Goal: Task Accomplishment & Management: Use online tool/utility

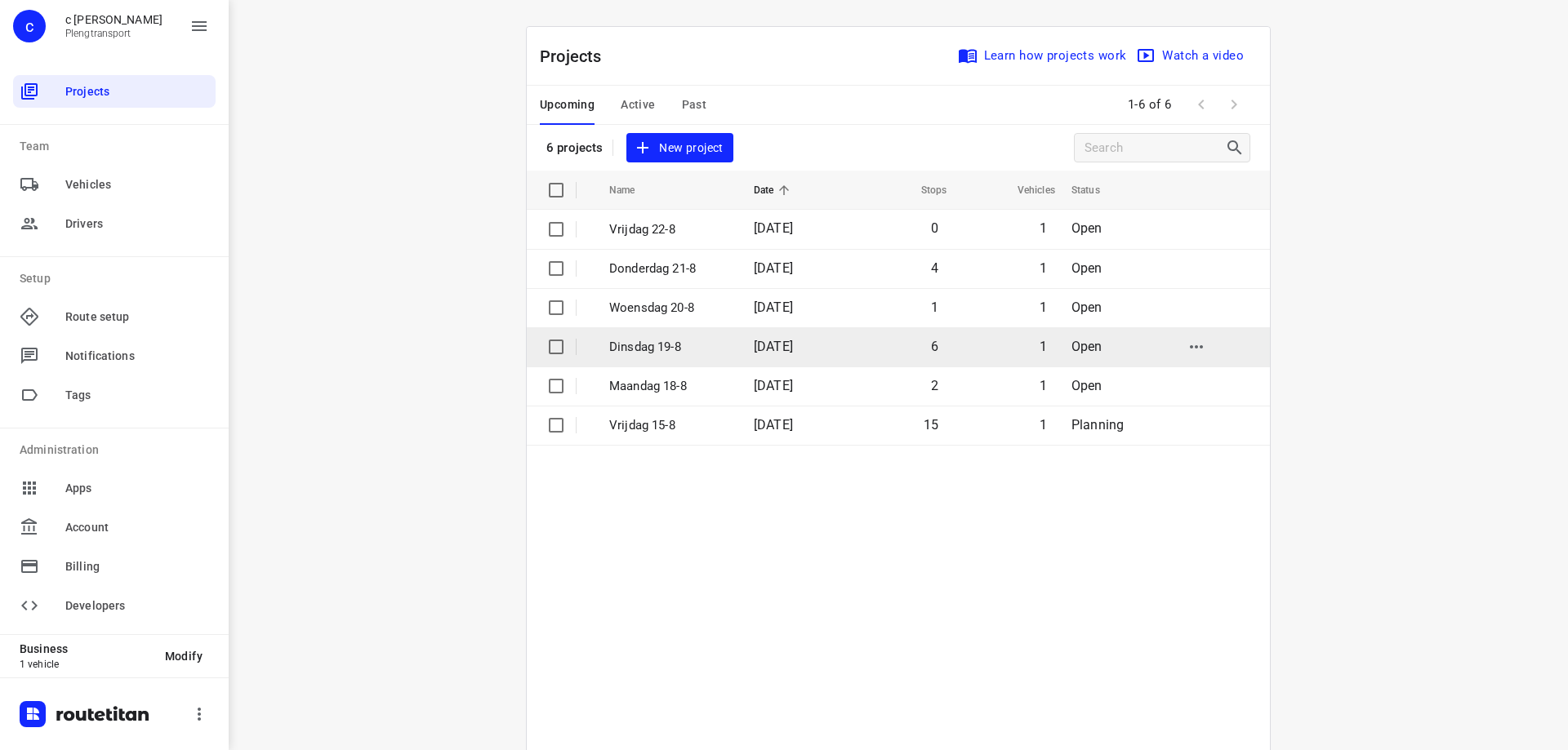
click at [707, 348] on p "Dinsdag 19-8" at bounding box center [669, 347] width 120 height 19
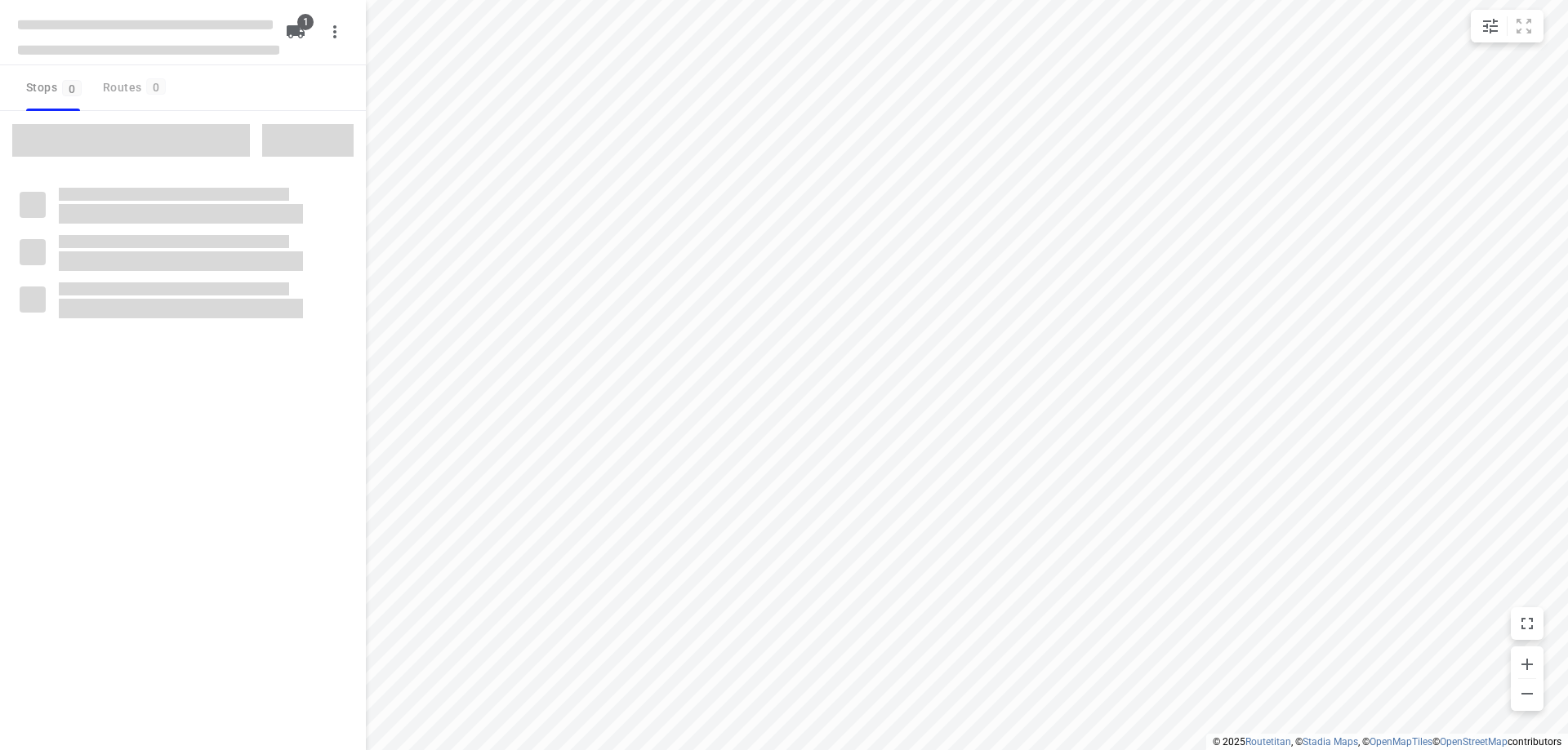
type input "distance"
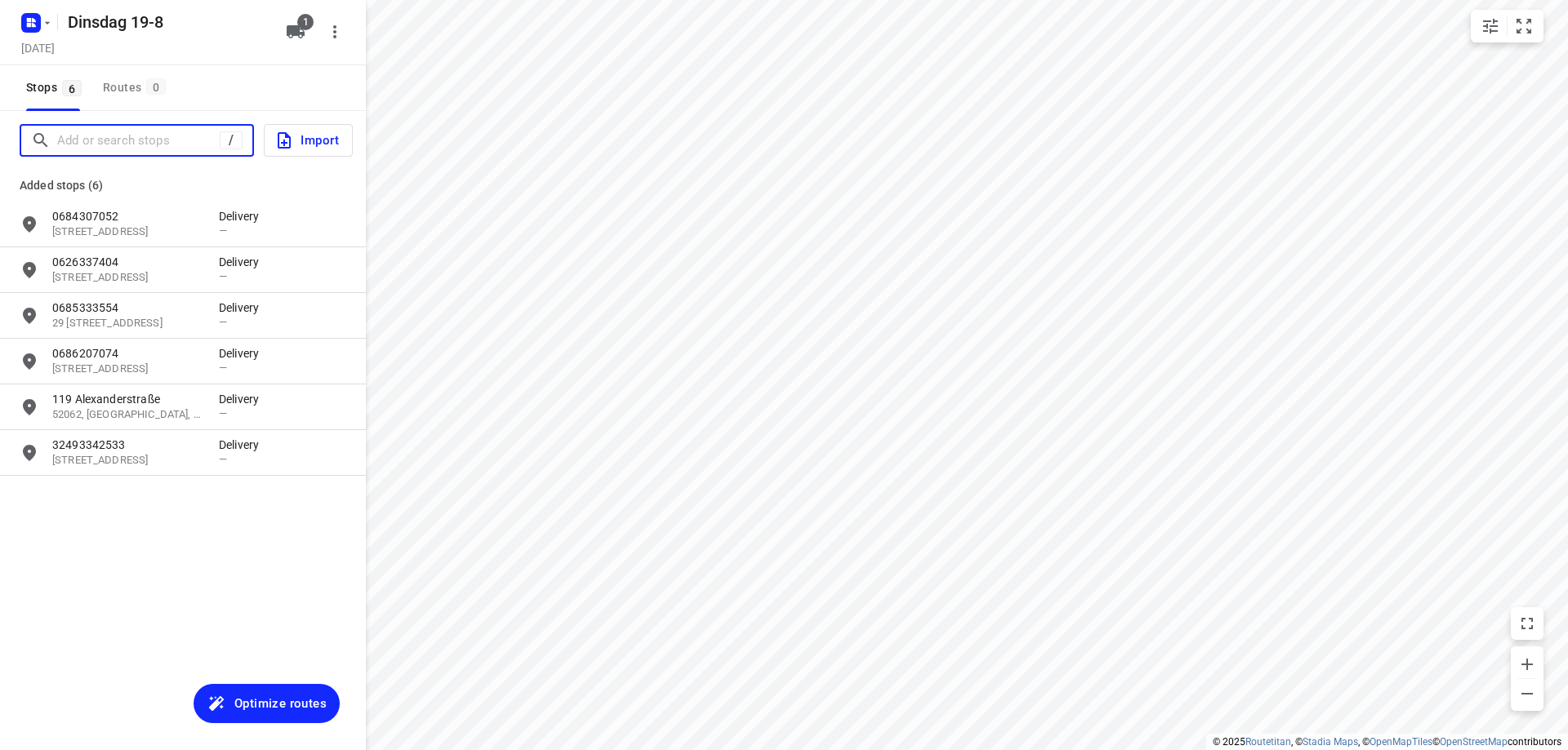
click at [100, 135] on input "Add or search stops" at bounding box center [139, 140] width 163 height 25
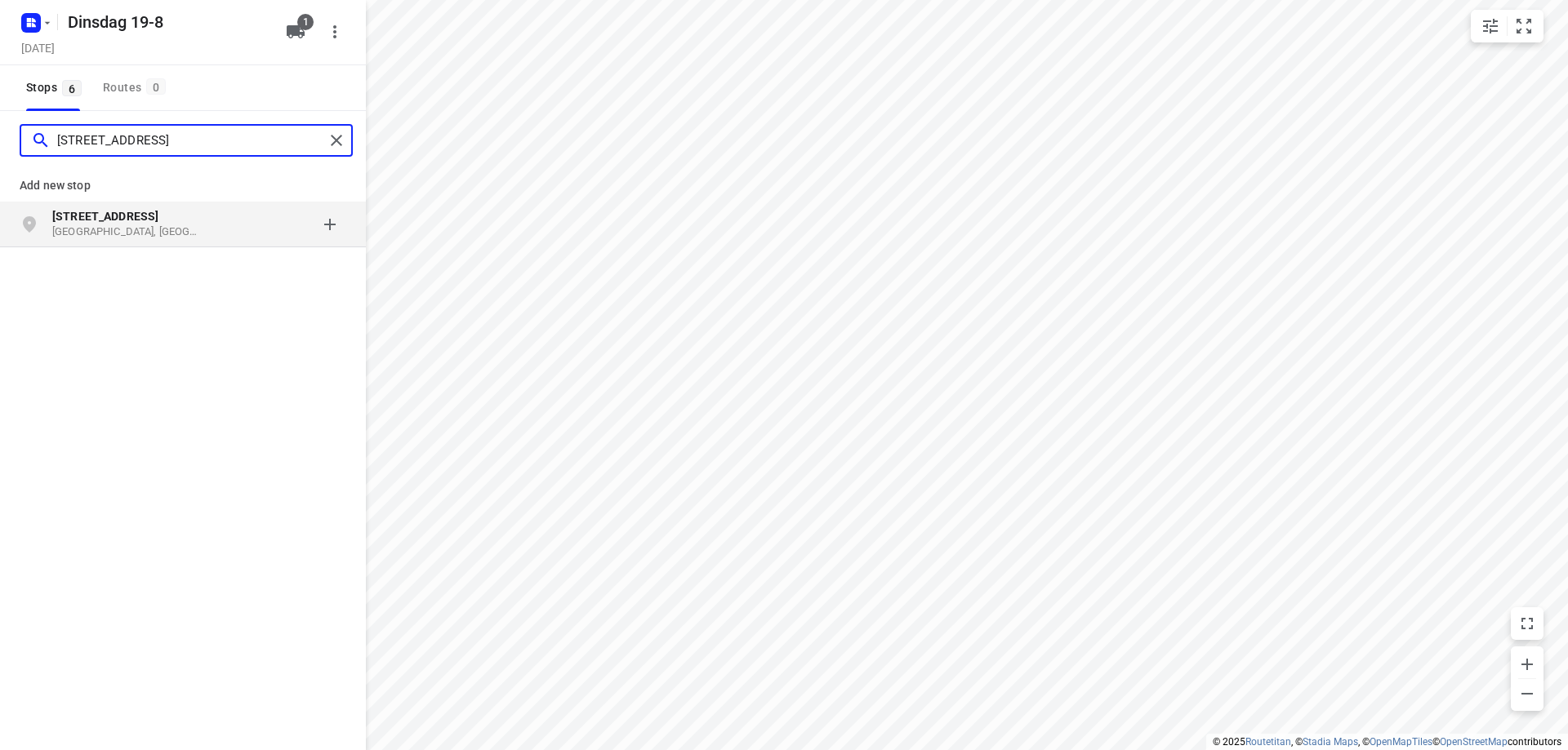
type input "[STREET_ADDRESS]"
click at [167, 222] on p "[STREET_ADDRESS]" at bounding box center [127, 216] width 150 height 16
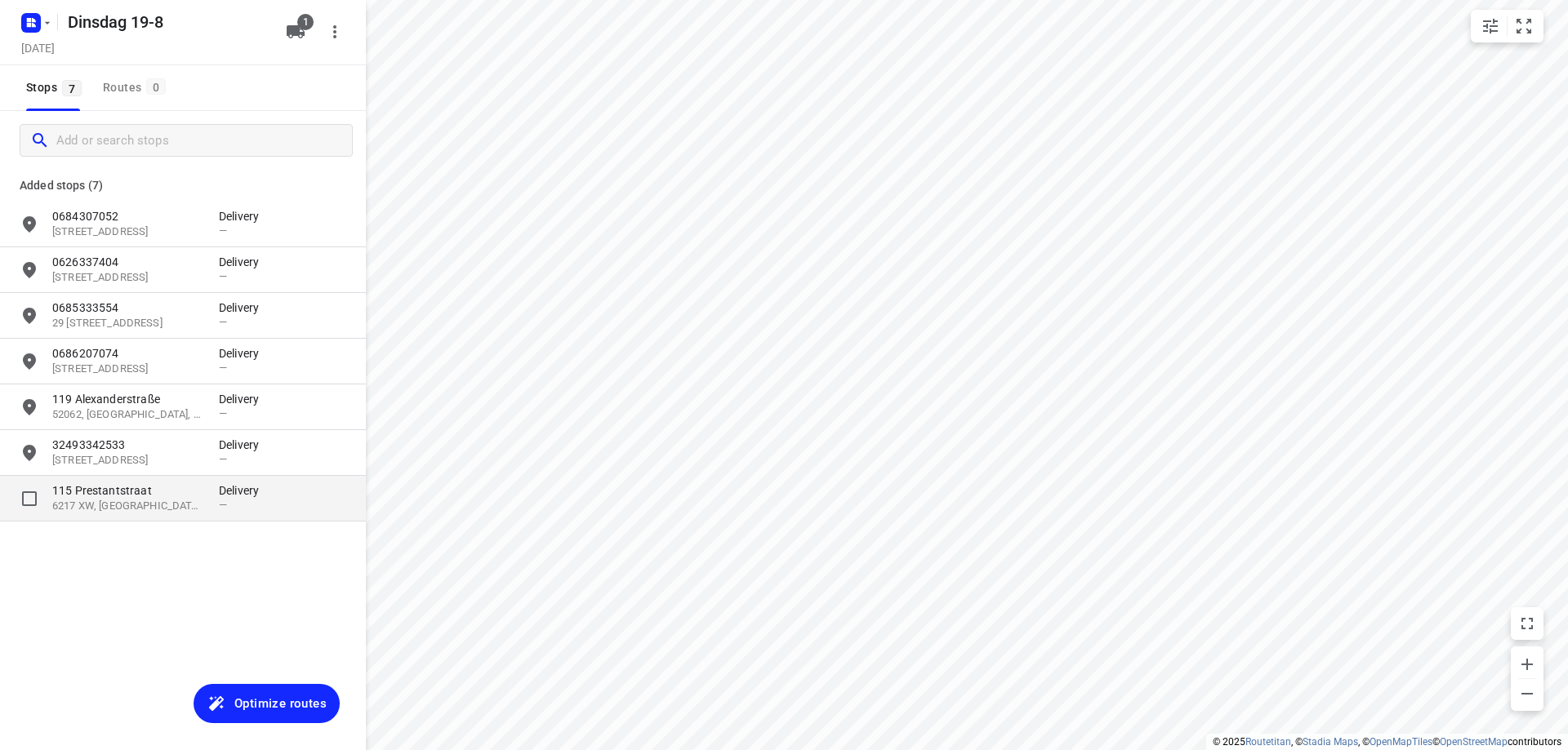
click at [141, 501] on p "6217 XW, [GEOGRAPHIC_DATA], [GEOGRAPHIC_DATA]" at bounding box center [127, 506] width 150 height 15
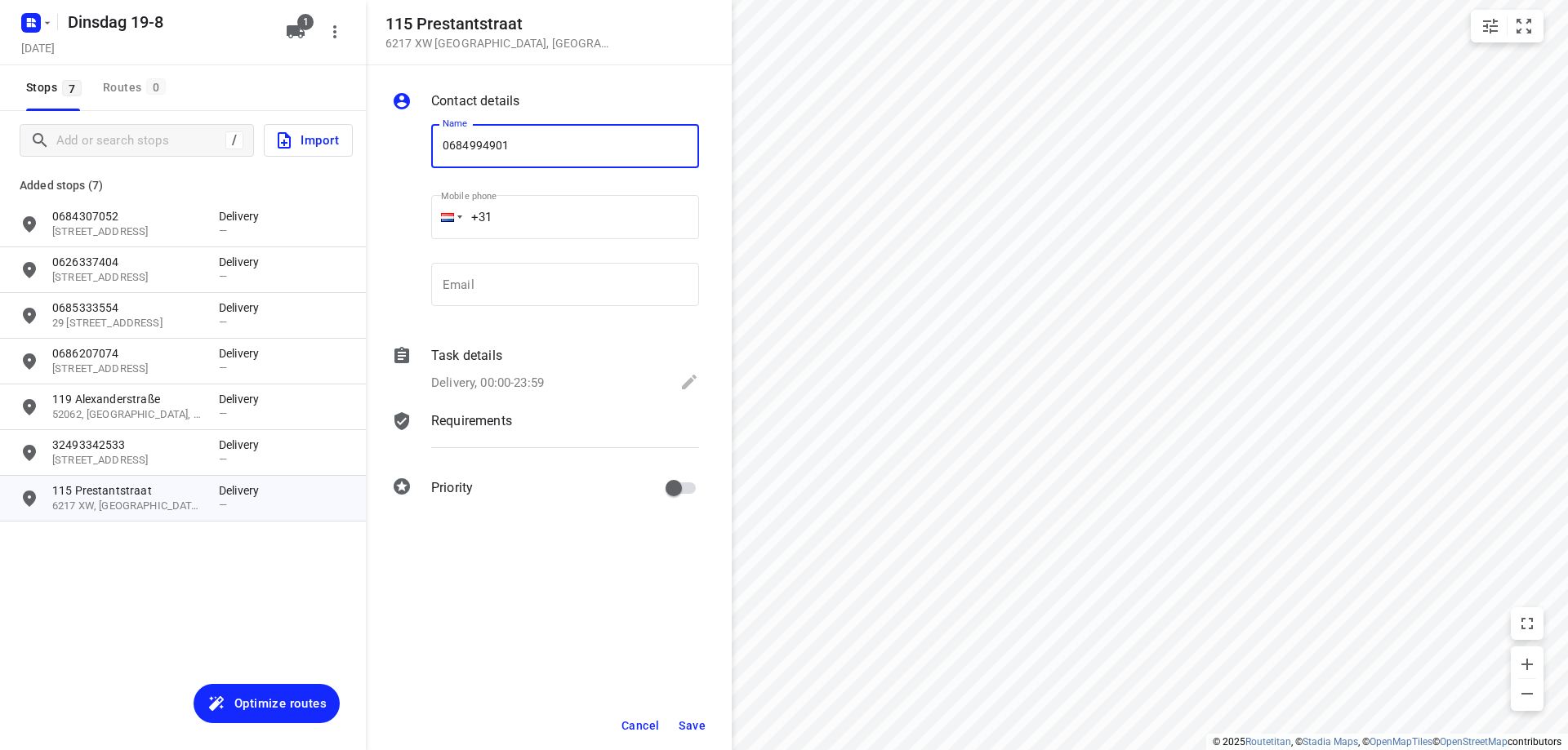
type input "0684994901"
click at [694, 721] on span "Save" at bounding box center [692, 726] width 27 height 13
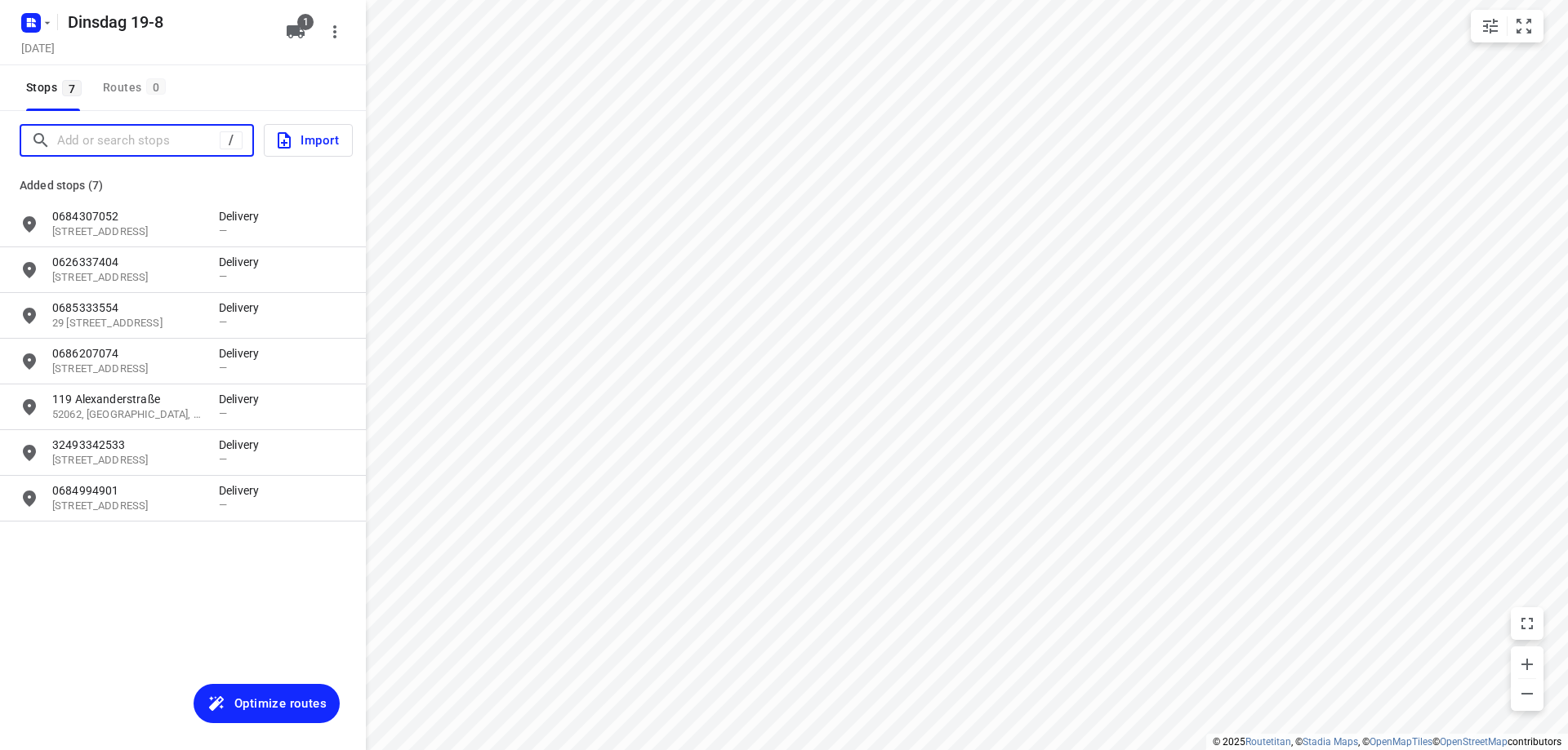
click at [150, 143] on input "Add or search stops" at bounding box center [139, 140] width 163 height 25
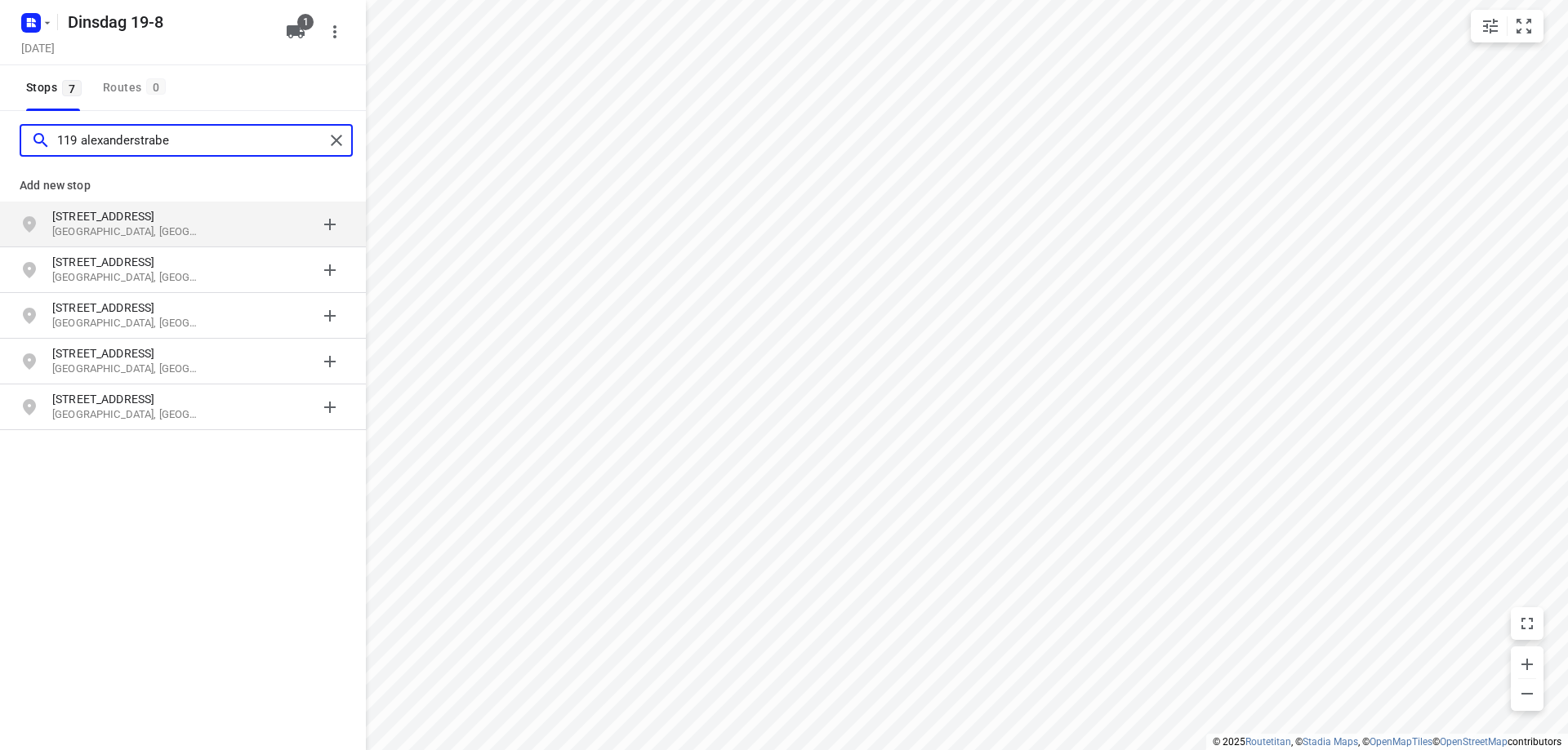
type input "119 alexanderstrabe"
click at [136, 223] on p "[STREET_ADDRESS]" at bounding box center [127, 216] width 150 height 16
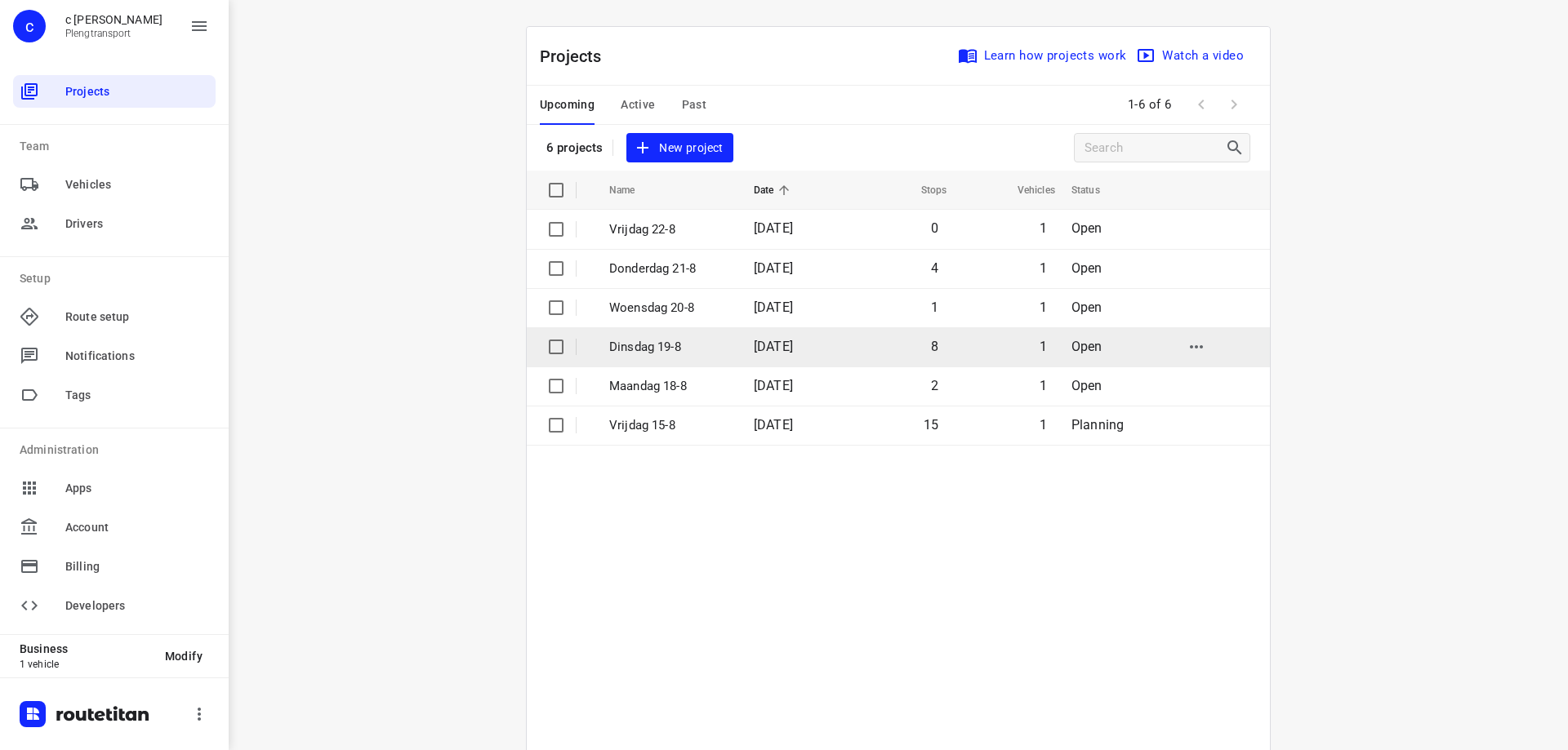
click at [695, 349] on p "Dinsdag 19-8" at bounding box center [669, 347] width 120 height 19
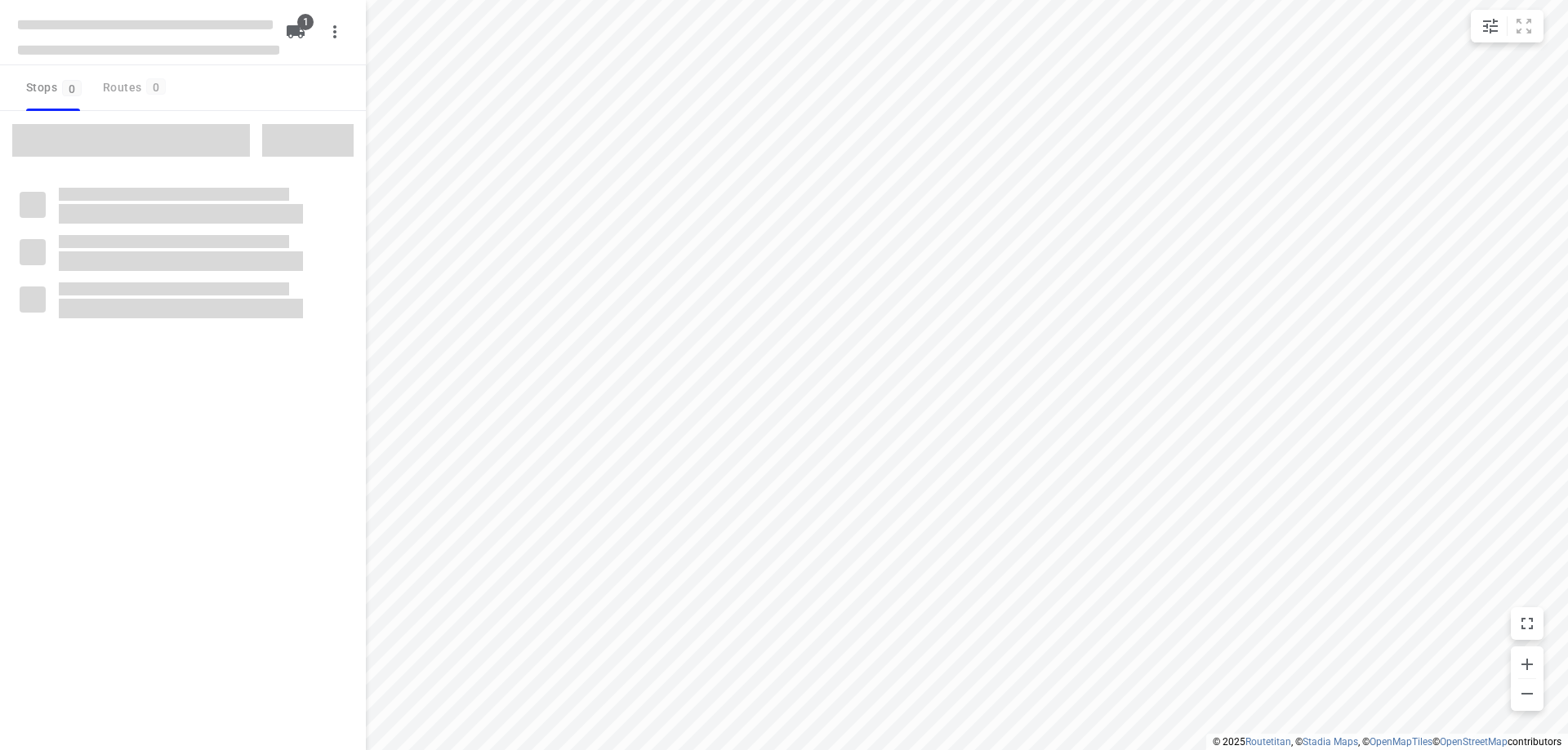
type input "distance"
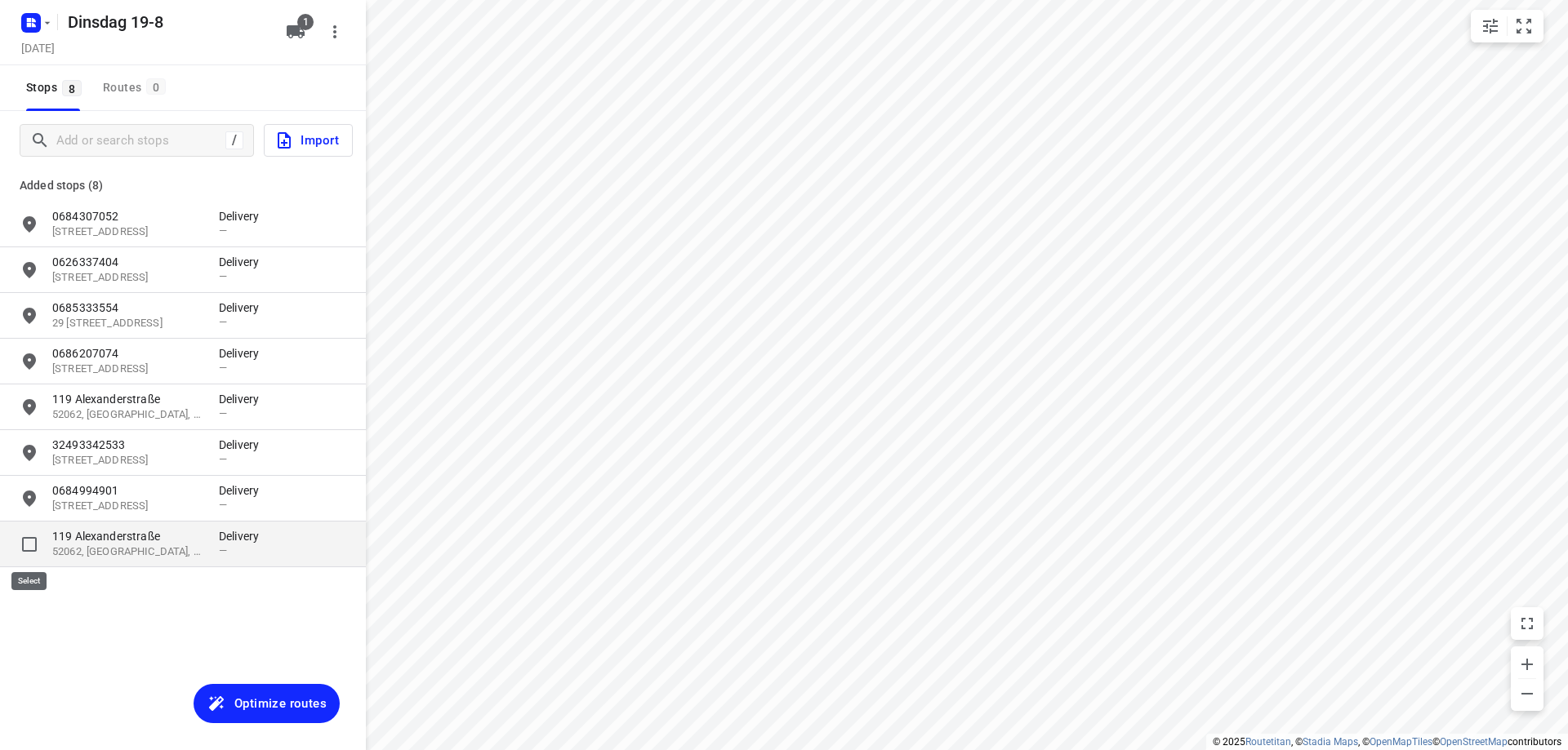
click at [23, 543] on input "grid" at bounding box center [30, 544] width 33 height 33
checkbox input "true"
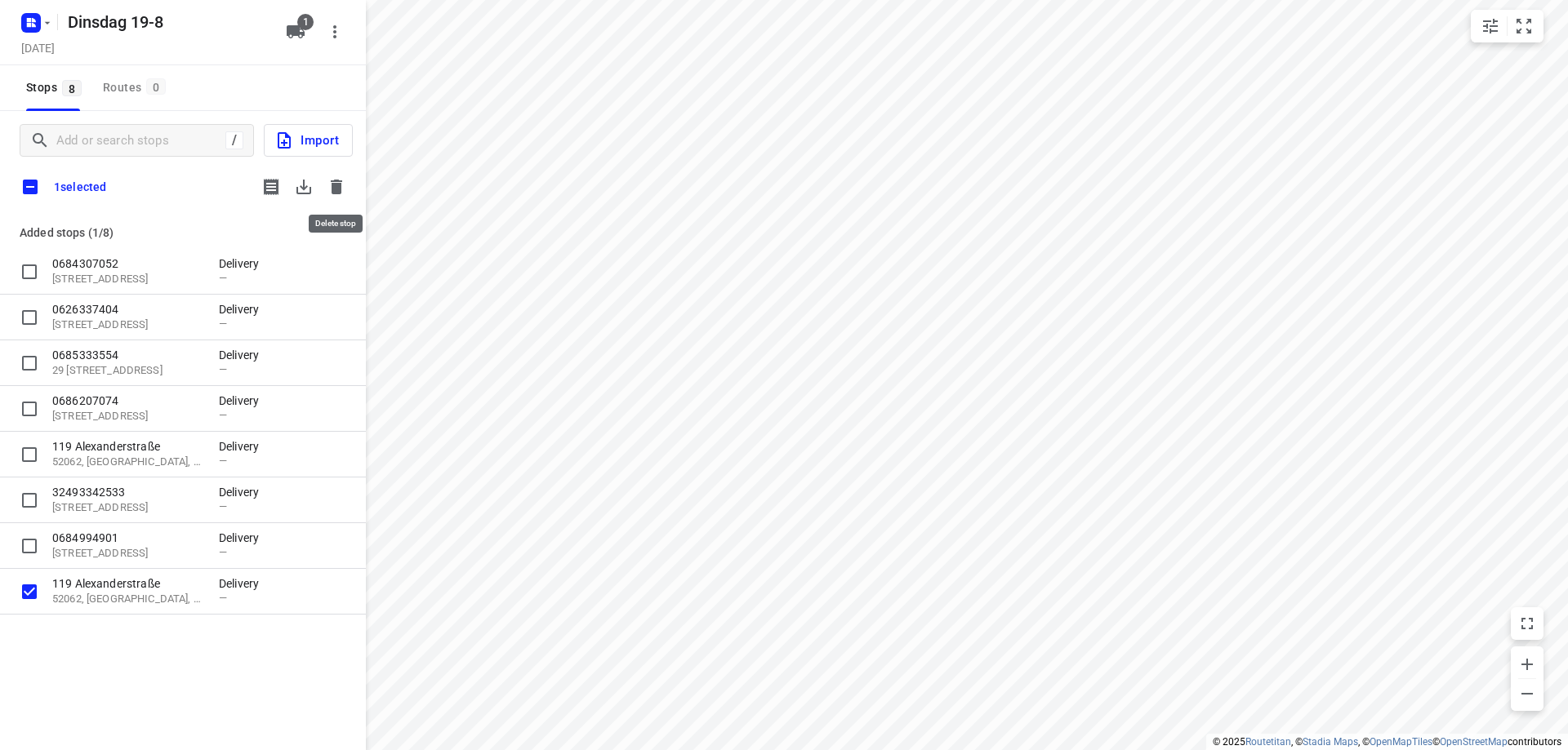
click at [348, 183] on button "button" at bounding box center [336, 187] width 33 height 33
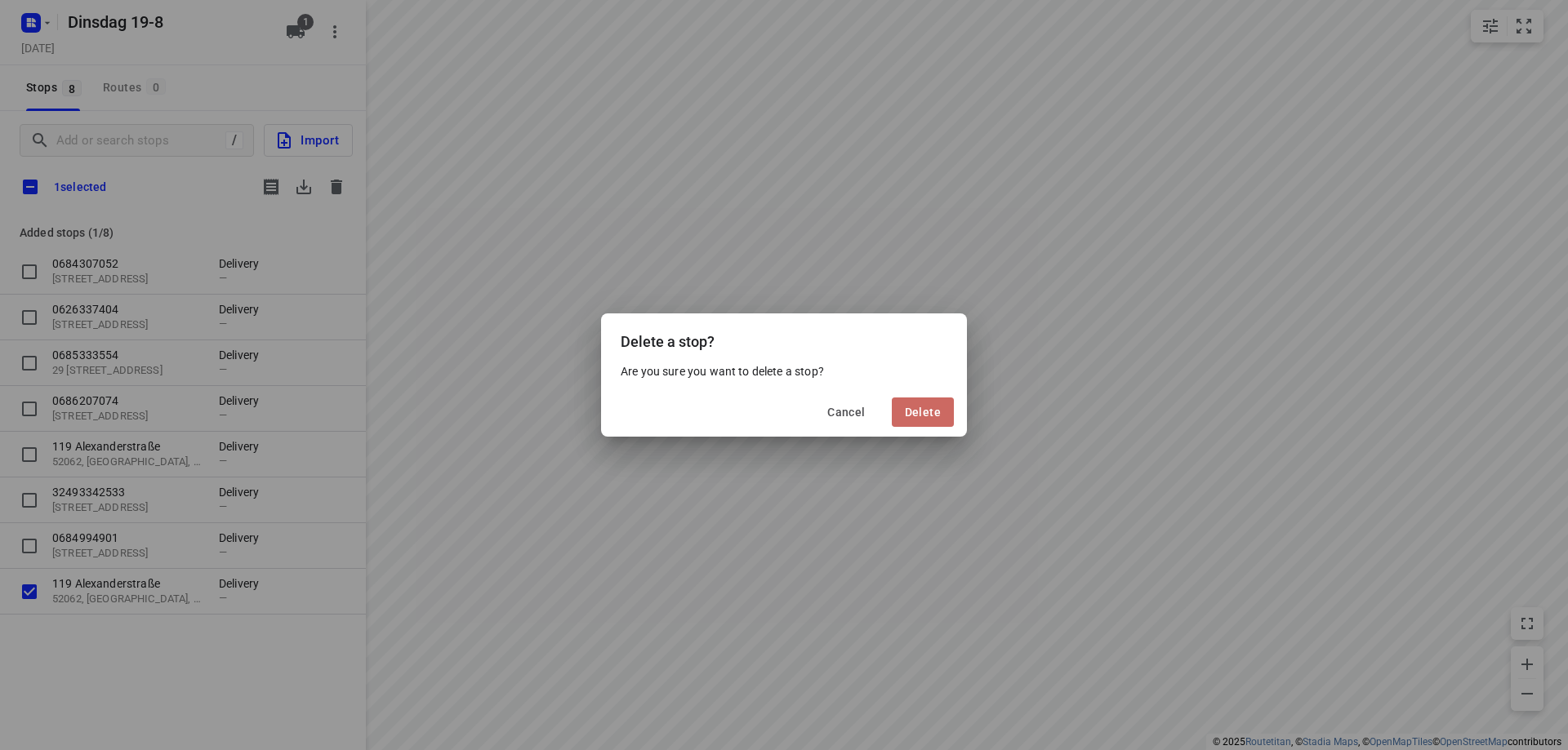
click at [938, 410] on span "Delete" at bounding box center [923, 412] width 36 height 13
